Goal: Information Seeking & Learning: Learn about a topic

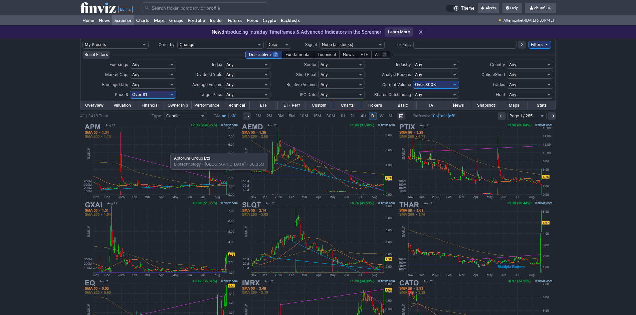
scroll to position [33, 0]
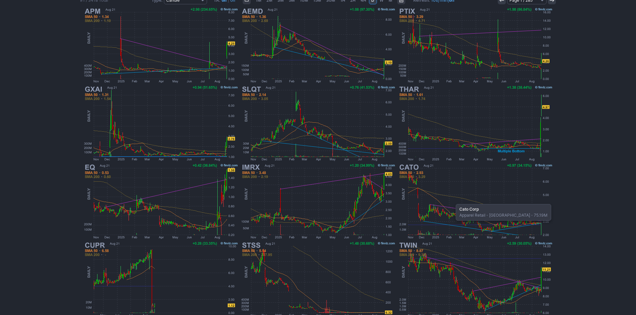
scroll to position [137, 0]
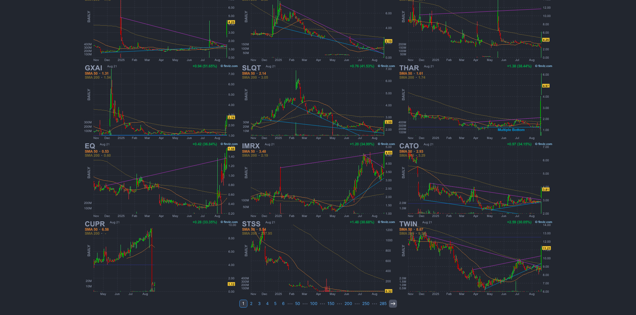
click at [392, 301] on link at bounding box center [393, 304] width 8 height 8
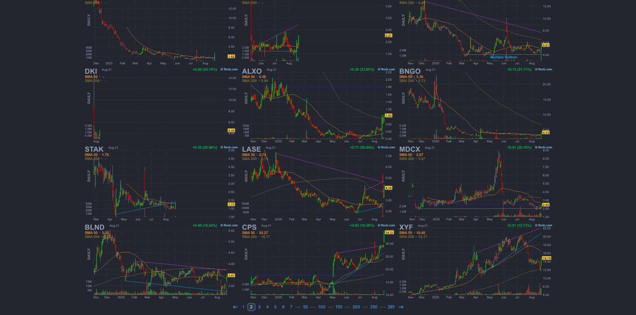
scroll to position [137, 0]
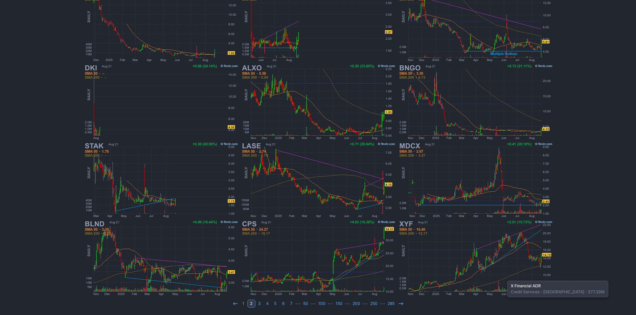
click at [503, 278] on img at bounding box center [475, 258] width 156 height 78
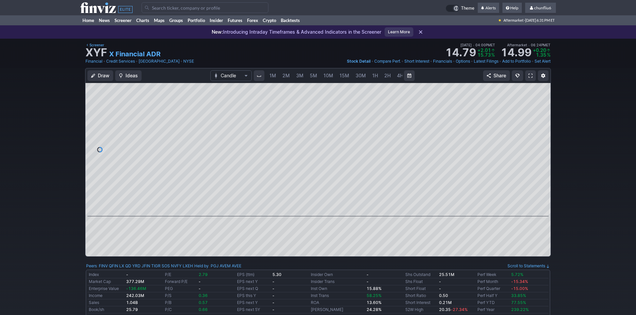
scroll to position [0, 36]
click at [278, 74] on span "5M" at bounding box center [277, 76] width 7 height 6
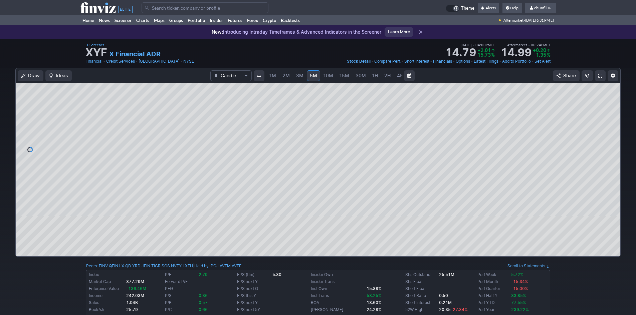
scroll to position [0, 36]
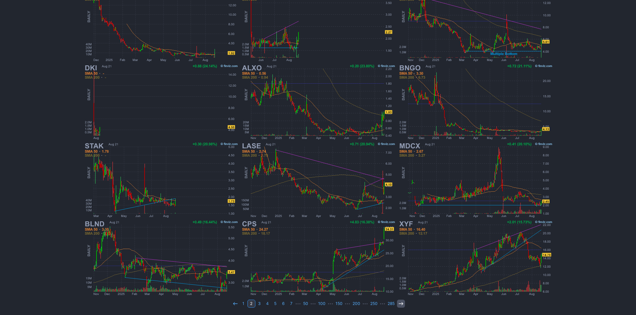
click at [400, 305] on icon at bounding box center [400, 303] width 5 height 5
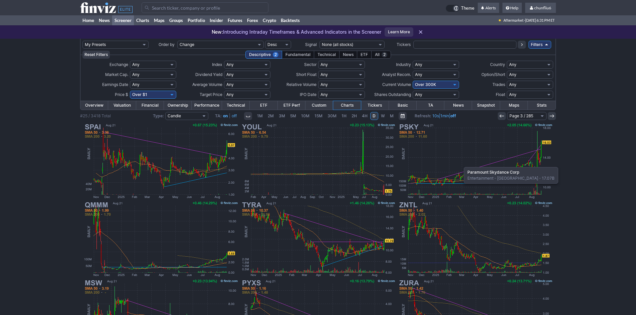
click at [460, 164] on img at bounding box center [475, 161] width 156 height 78
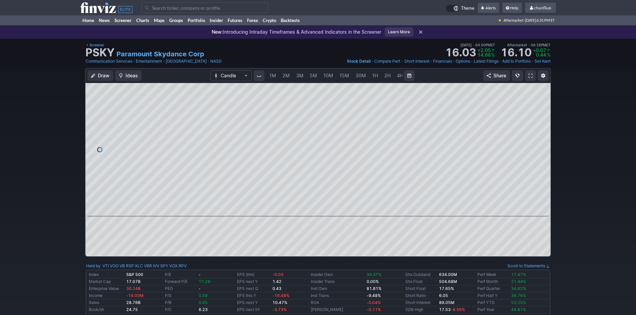
scroll to position [0, 36]
click at [275, 73] on span "5M" at bounding box center [277, 76] width 7 height 6
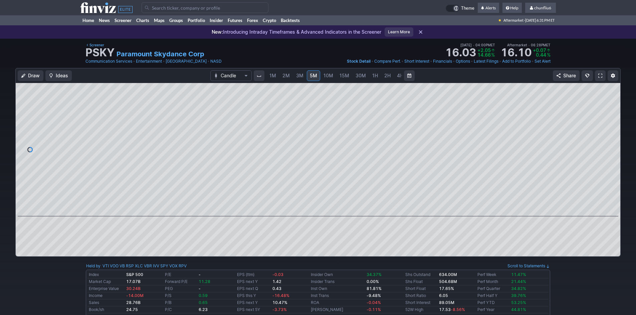
click at [275, 73] on span "1M" at bounding box center [272, 76] width 7 height 6
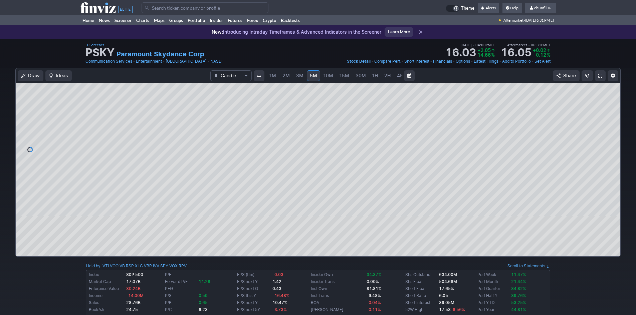
scroll to position [0, 36]
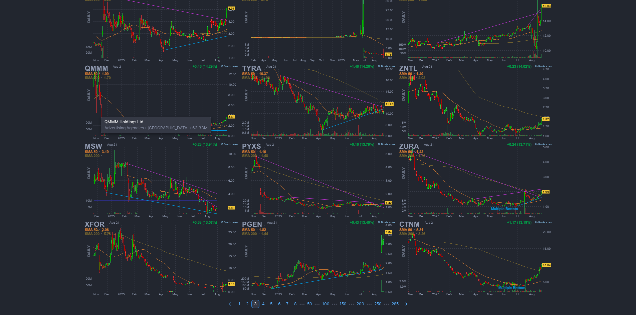
scroll to position [137, 0]
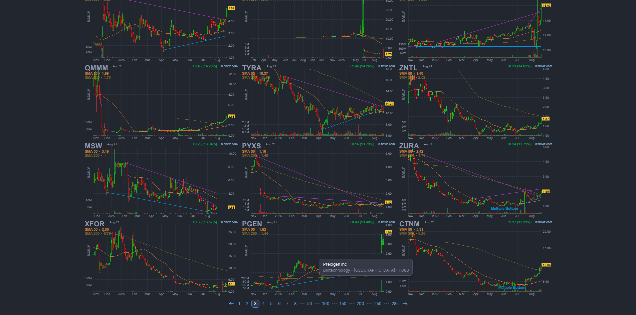
click at [316, 256] on img at bounding box center [318, 258] width 156 height 78
click at [404, 303] on icon at bounding box center [404, 303] width 5 height 5
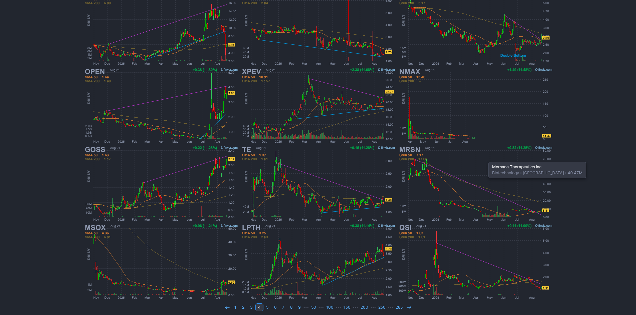
scroll to position [137, 0]
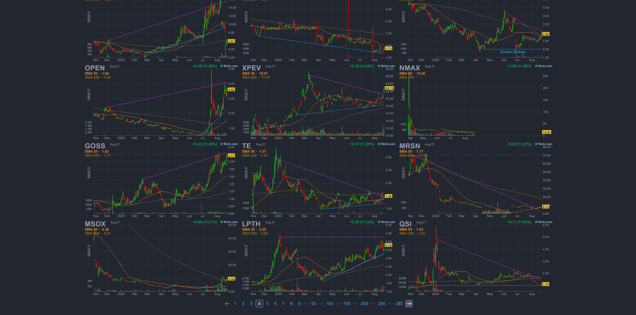
click at [408, 305] on icon at bounding box center [408, 303] width 5 height 5
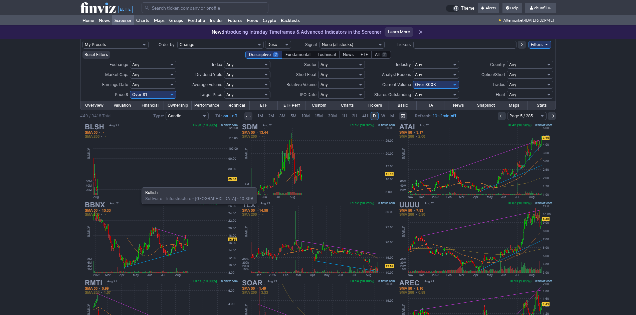
click at [138, 184] on img at bounding box center [161, 161] width 156 height 78
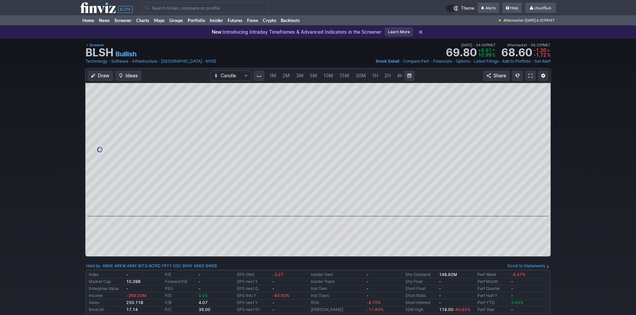
scroll to position [0, 36]
click at [279, 74] on span "5M" at bounding box center [277, 76] width 7 height 6
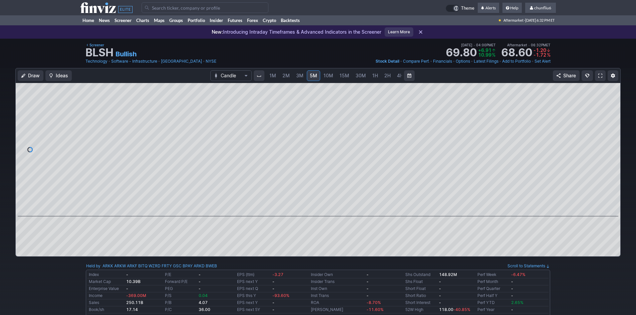
click at [273, 75] on span "1M" at bounding box center [272, 76] width 7 height 6
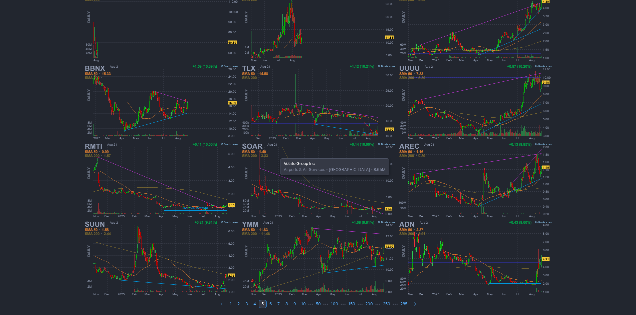
scroll to position [137, 0]
click at [411, 305] on icon at bounding box center [413, 303] width 5 height 5
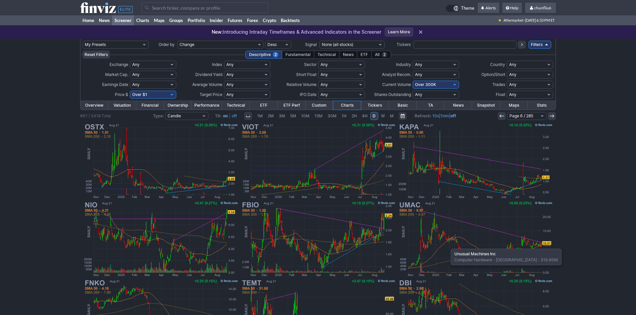
click at [447, 246] on img at bounding box center [475, 239] width 156 height 78
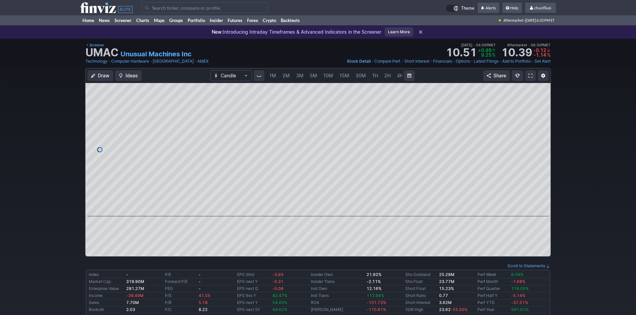
scroll to position [0, 36]
click at [274, 74] on span "5M" at bounding box center [277, 76] width 7 height 6
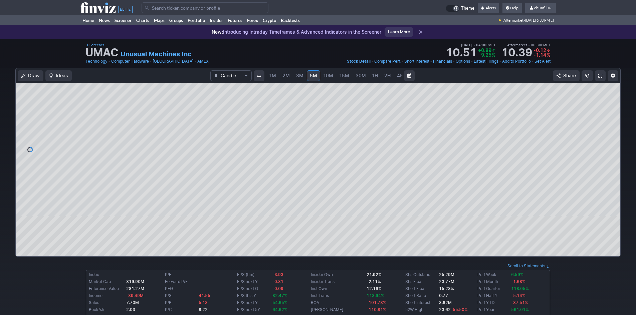
click at [274, 74] on span "1M" at bounding box center [272, 76] width 7 height 6
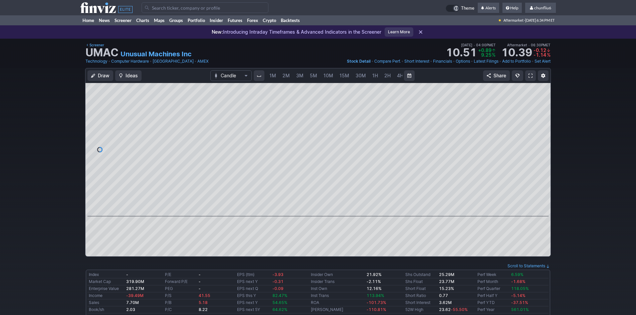
scroll to position [0, 36]
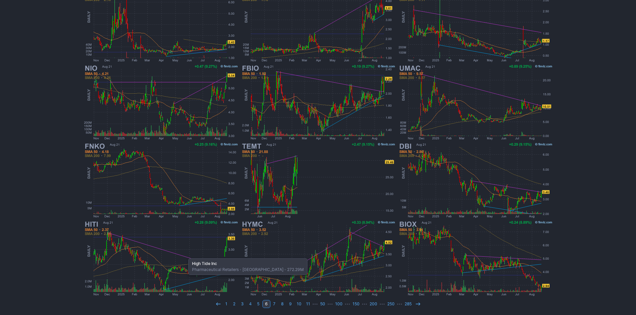
scroll to position [137, 0]
click at [415, 302] on icon at bounding box center [417, 303] width 5 height 5
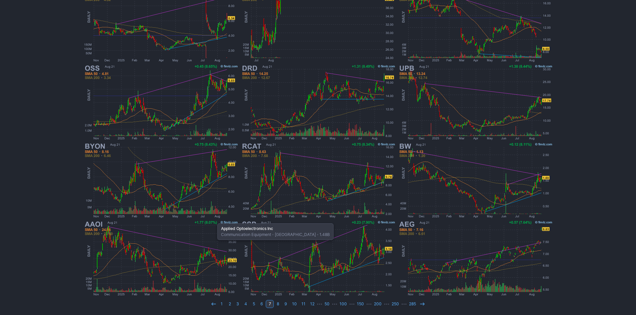
scroll to position [137, 0]
click at [222, 303] on link "1" at bounding box center [222, 304] width 8 height 8
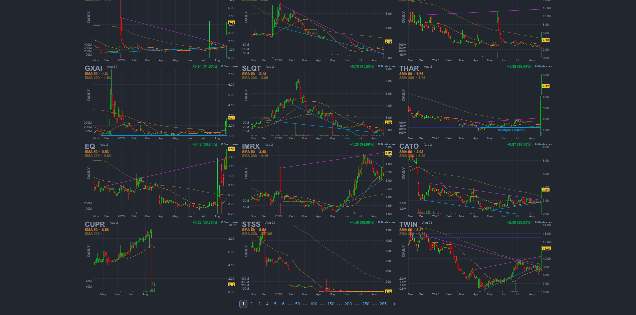
scroll to position [137, 0]
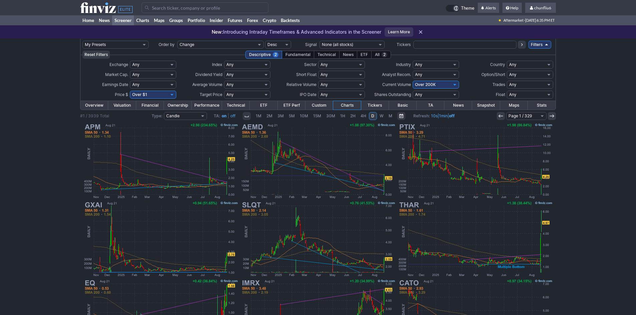
click at [166, 2] on td at bounding box center [293, 7] width 304 height 15
click at [174, 7] on input "Search" at bounding box center [204, 7] width 127 height 11
type input "aaoi"
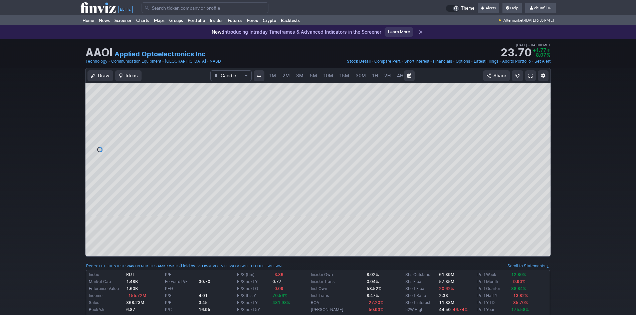
scroll to position [0, 36]
click at [276, 74] on span "5M" at bounding box center [277, 76] width 7 height 6
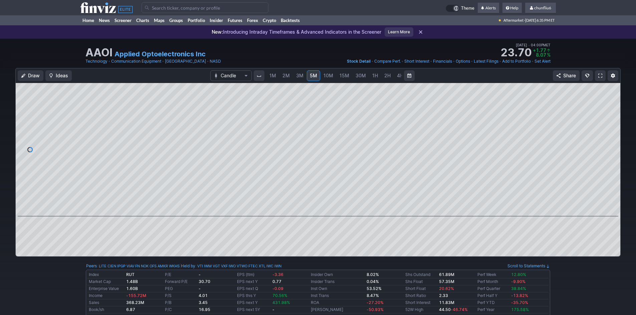
click at [273, 75] on span "1M" at bounding box center [272, 76] width 7 height 6
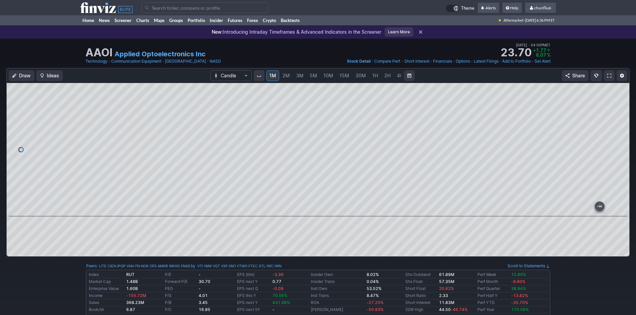
click at [327, 76] on span "10M" at bounding box center [328, 76] width 10 height 6
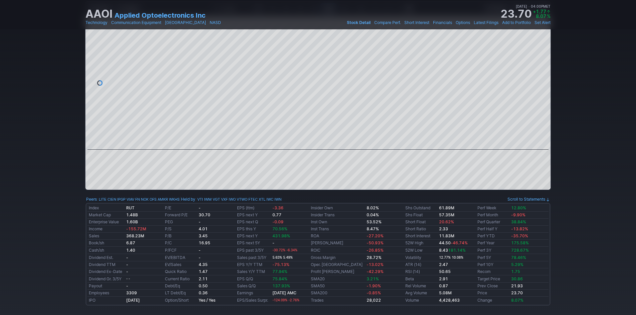
scroll to position [33, 0]
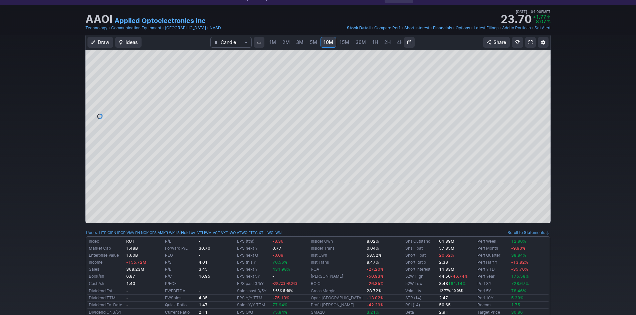
click at [361, 43] on span "30M" at bounding box center [360, 42] width 10 height 6
click at [352, 40] on link "1H" at bounding box center [350, 42] width 12 height 11
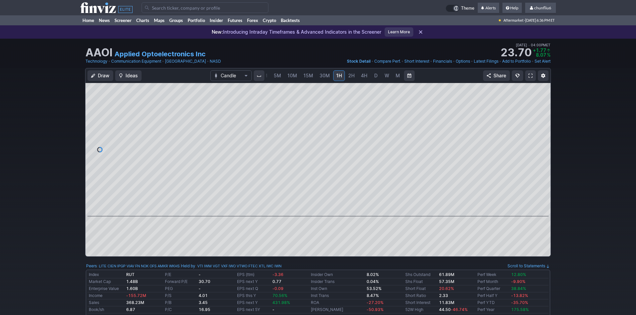
click at [529, 75] on span at bounding box center [530, 75] width 4 height 5
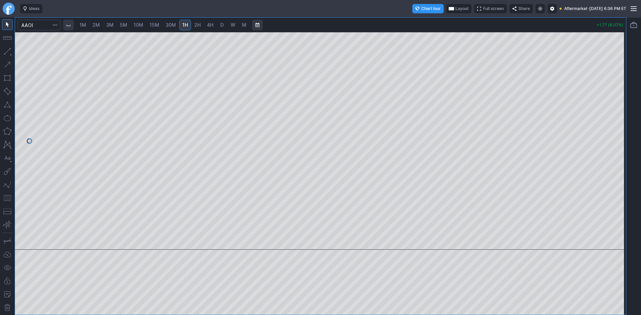
click at [223, 23] on span "D" at bounding box center [221, 25] width 3 height 6
click at [112, 23] on span "3M" at bounding box center [109, 25] width 7 height 6
click at [140, 27] on span "10M" at bounding box center [138, 25] width 10 height 6
click at [222, 28] on span "D" at bounding box center [222, 25] width 5 height 7
click at [39, 23] on input "Search" at bounding box center [39, 25] width 43 height 11
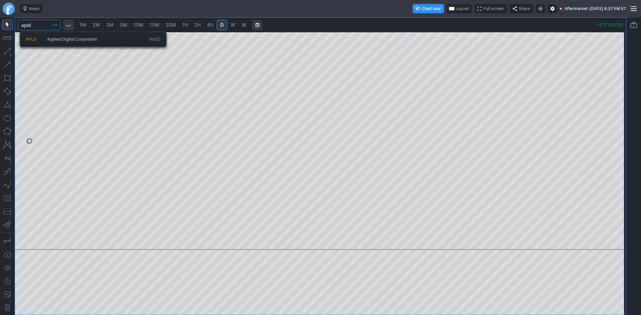
type input "apld"
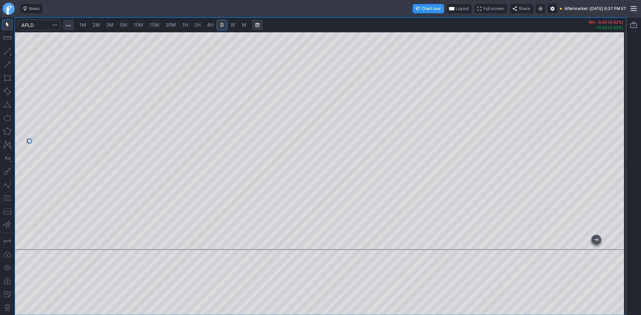
click at [595, 145] on div at bounding box center [320, 141] width 610 height 218
click at [139, 25] on span "10M" at bounding box center [138, 25] width 10 height 6
drag, startPoint x: 614, startPoint y: 118, endPoint x: 614, endPoint y: 130, distance: 12.4
click at [614, 130] on div at bounding box center [618, 139] width 14 height 201
click at [221, 24] on span "D" at bounding box center [221, 25] width 3 height 6
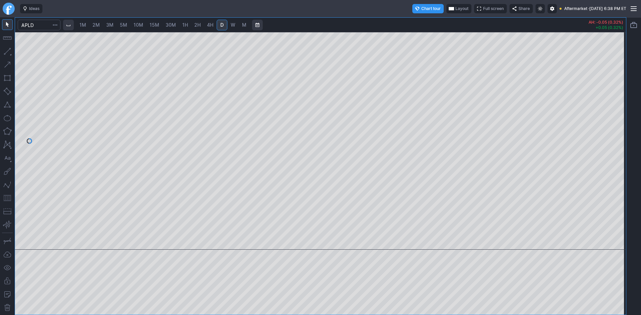
drag, startPoint x: 618, startPoint y: 59, endPoint x: 616, endPoint y: 101, distance: 42.1
click at [616, 101] on div at bounding box center [618, 139] width 14 height 201
